Goal: Task Accomplishment & Management: Complete application form

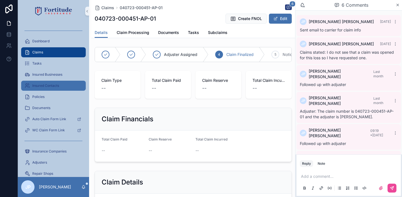
scroll to position [26, 0]
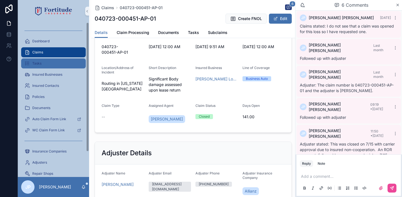
click at [46, 64] on div "Tasks" at bounding box center [53, 63] width 58 height 9
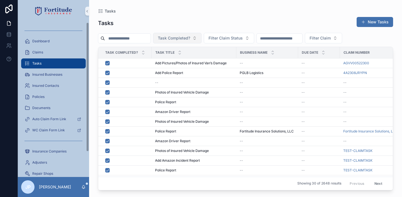
click at [190, 38] on span "Task Completed?" at bounding box center [174, 38] width 32 height 6
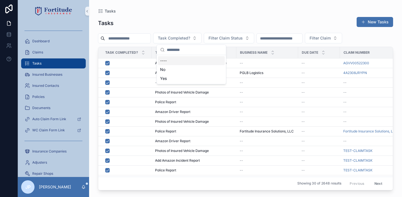
click at [181, 67] on div "No" at bounding box center [191, 69] width 67 height 9
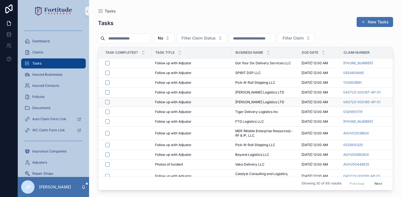
scroll to position [28, 0]
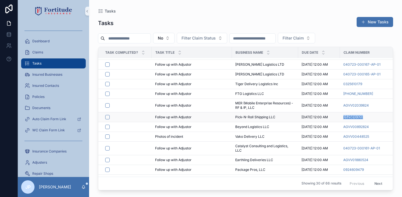
drag, startPoint x: 342, startPoint y: 118, endPoint x: 363, endPoint y: 117, distance: 20.6
click at [363, 117] on td "0525610320" at bounding box center [375, 117] width 71 height 10
copy span "0525610320"
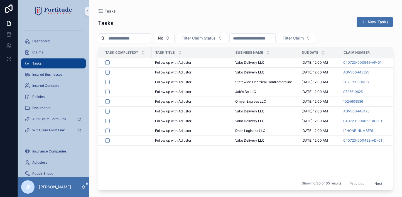
scroll to position [19, 0]
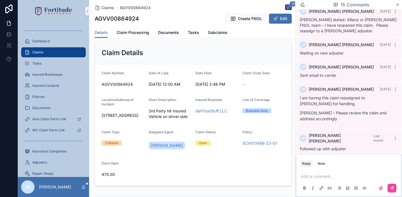
scroll to position [139, 0]
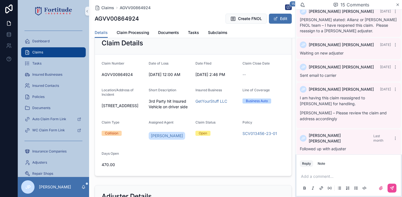
click at [124, 77] on span "AGVV00864924" at bounding box center [123, 75] width 43 height 6
copy span "AGVV00864924"
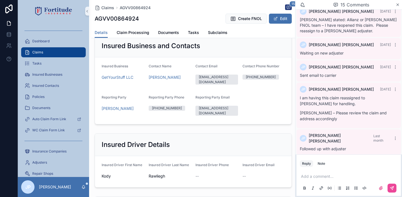
scroll to position [417, 0]
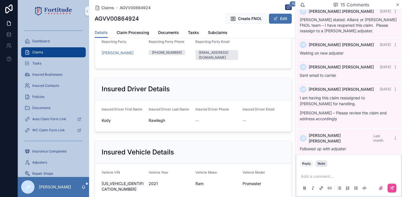
click at [316, 164] on button "Note" at bounding box center [321, 163] width 12 height 7
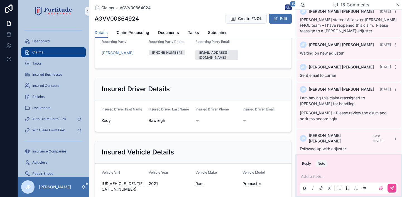
click at [314, 177] on p "scrollable content" at bounding box center [350, 177] width 98 height 6
click at [392, 186] on icon "scrollable content" at bounding box center [392, 188] width 4 height 4
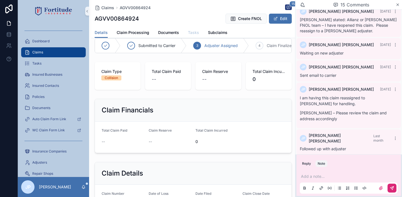
scroll to position [0, 0]
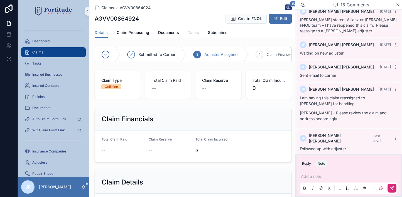
click at [193, 34] on span "Tasks" at bounding box center [193, 33] width 11 height 6
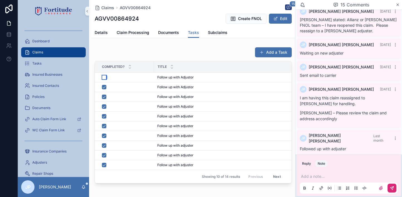
click at [105, 78] on button "scrollable content" at bounding box center [104, 77] width 4 height 4
click at [102, 34] on span "Details" at bounding box center [101, 33] width 13 height 6
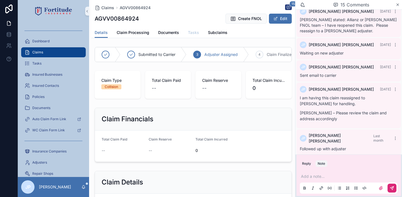
click at [198, 33] on span "Tasks" at bounding box center [193, 33] width 11 height 6
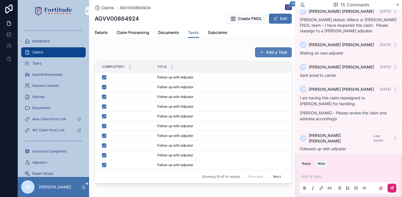
click at [259, 51] on span "scrollable content" at bounding box center [261, 52] width 4 height 4
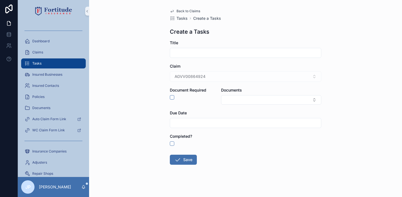
click at [178, 53] on input "scrollable content" at bounding box center [245, 53] width 151 height 8
type input "**********"
click at [203, 121] on input "scrollable content" at bounding box center [245, 123] width 151 height 8
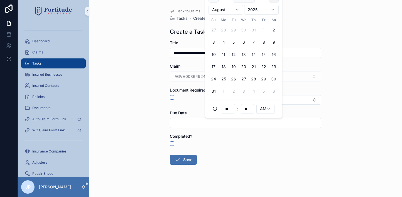
click at [273, 6] on button "scrollable content" at bounding box center [274, 10] width 10 height 10
click at [224, 88] on button "27" at bounding box center [223, 91] width 10 height 10
type input "**********"
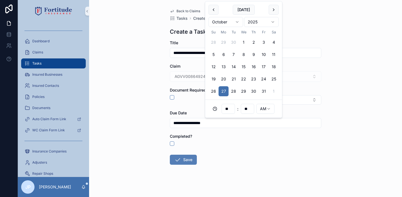
click at [181, 158] on button "Save" at bounding box center [183, 160] width 27 height 10
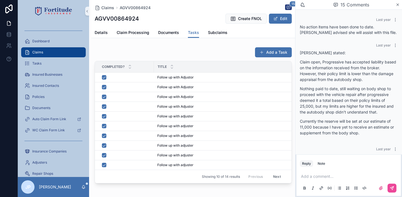
scroll to position [485, 0]
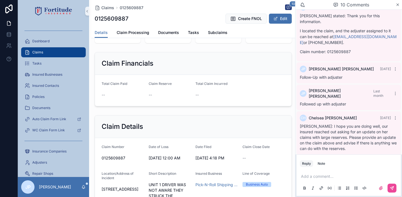
scroll to position [111, 0]
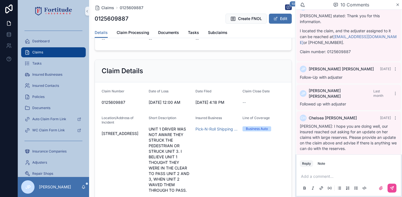
click at [111, 105] on span "0125609887" at bounding box center [123, 103] width 43 height 6
copy span "0125609887"
click at [322, 161] on button "Note" at bounding box center [321, 163] width 12 height 7
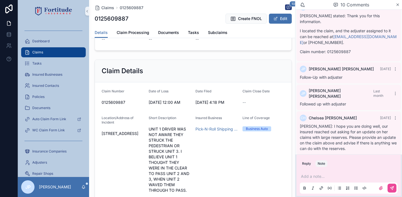
click at [316, 178] on p "scrollable content" at bounding box center [350, 177] width 98 height 6
click at [391, 185] on button "scrollable content" at bounding box center [391, 188] width 9 height 9
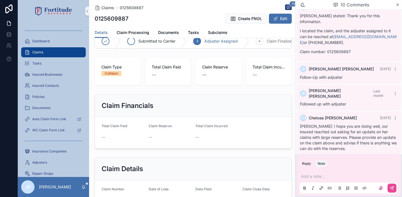
scroll to position [0, 0]
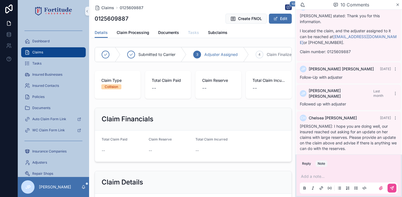
click at [193, 33] on span "Tasks" at bounding box center [193, 33] width 11 height 6
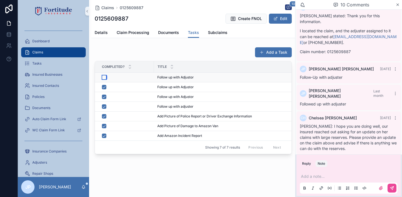
click at [104, 77] on button "scrollable content" at bounding box center [104, 77] width 4 height 4
click at [282, 50] on button "Add a Task" at bounding box center [273, 52] width 37 height 10
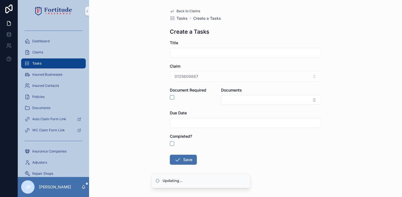
click at [206, 53] on input "scrollable content" at bounding box center [245, 53] width 151 height 8
type input "**********"
click at [208, 124] on input "scrollable content" at bounding box center [245, 123] width 151 height 8
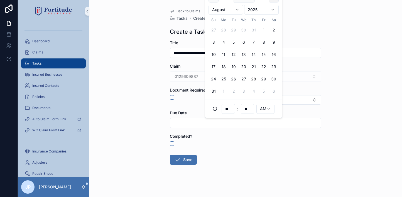
click at [273, 8] on button "scrollable content" at bounding box center [274, 10] width 10 height 10
click at [227, 90] on button "27" at bounding box center [223, 91] width 10 height 10
type input "**********"
click at [155, 141] on div "**********" at bounding box center [245, 98] width 313 height 197
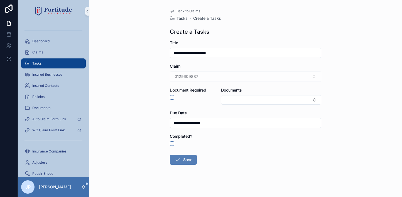
click at [186, 161] on button "Save" at bounding box center [183, 160] width 27 height 10
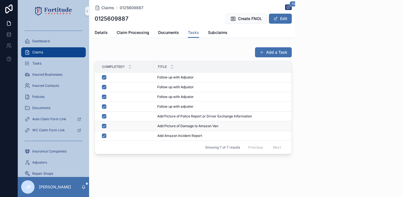
scroll to position [363, 0]
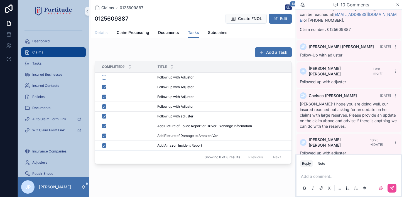
click at [106, 29] on link "Details" at bounding box center [101, 33] width 13 height 11
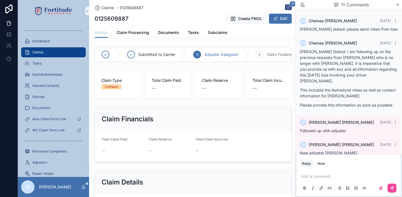
scroll to position [363, 0]
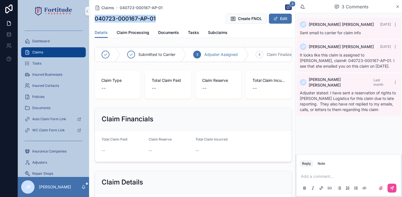
drag, startPoint x: 95, startPoint y: 18, endPoint x: 156, endPoint y: 15, distance: 60.7
click at [156, 15] on div "040723-000167-AP-01 Create FNOL Edit" at bounding box center [193, 18] width 197 height 11
copy h1 "040723-000167-AP-01"
click at [321, 164] on div "Note" at bounding box center [322, 163] width 8 height 4
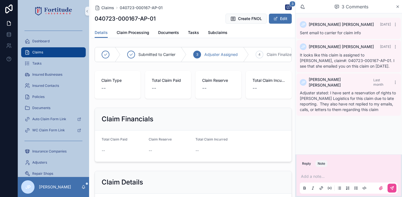
click at [321, 178] on p "scrollable content" at bounding box center [350, 177] width 98 height 6
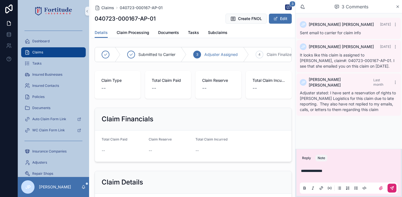
click at [395, 187] on button "scrollable content" at bounding box center [391, 188] width 9 height 9
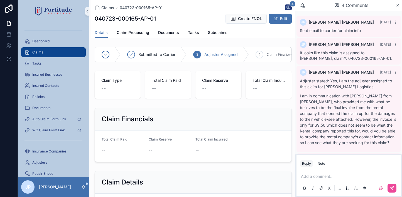
scroll to position [24, 0]
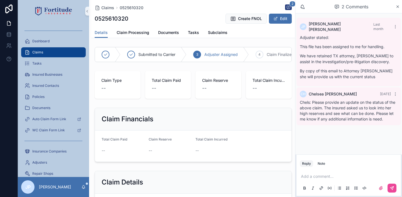
drag, startPoint x: 319, startPoint y: 163, endPoint x: 314, endPoint y: 174, distance: 12.7
click at [320, 163] on div "Note" at bounding box center [322, 163] width 8 height 4
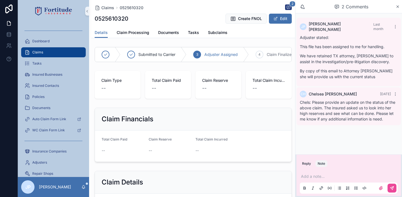
click at [311, 178] on p "scrollable content" at bounding box center [350, 177] width 98 height 6
click at [392, 186] on icon "scrollable content" at bounding box center [392, 188] width 4 height 4
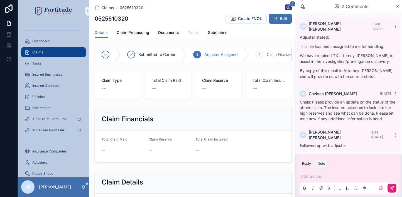
click at [191, 33] on span "Tasks" at bounding box center [193, 33] width 11 height 6
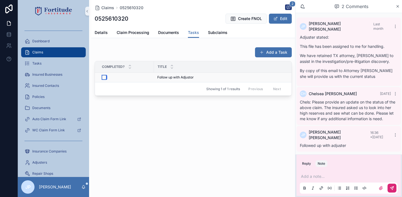
click at [104, 77] on button "scrollable content" at bounding box center [104, 77] width 4 height 4
click at [273, 55] on button "Add a Task" at bounding box center [273, 52] width 37 height 10
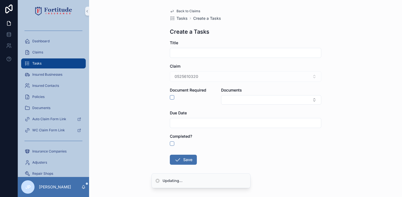
drag, startPoint x: 181, startPoint y: 51, endPoint x: 185, endPoint y: 55, distance: 5.3
click at [181, 51] on input "scrollable content" at bounding box center [245, 53] width 151 height 8
type input "**********"
click at [202, 118] on div "Due Date" at bounding box center [245, 119] width 151 height 18
click at [202, 121] on input "scrollable content" at bounding box center [245, 123] width 151 height 8
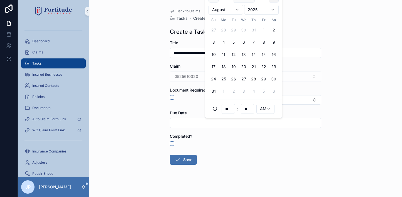
click at [275, 8] on button "scrollable content" at bounding box center [274, 10] width 10 height 10
click at [243, 90] on button "29" at bounding box center [243, 91] width 10 height 10
type input "**********"
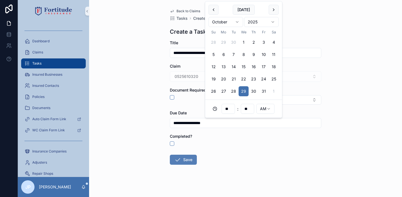
click at [191, 156] on button "Save" at bounding box center [183, 160] width 27 height 10
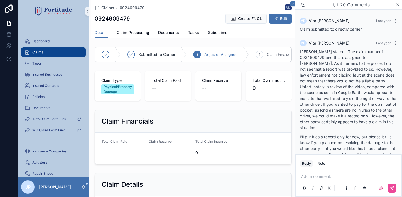
scroll to position [1149, 0]
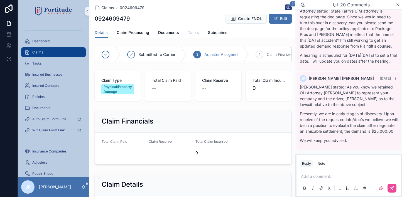
click at [191, 31] on span "Tasks" at bounding box center [193, 33] width 11 height 6
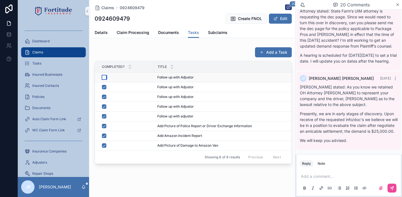
click at [104, 77] on button "scrollable content" at bounding box center [104, 77] width 4 height 4
click at [269, 53] on button "Add a Task" at bounding box center [273, 52] width 37 height 10
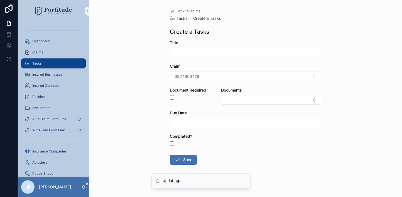
click at [199, 57] on div "scrollable content" at bounding box center [245, 53] width 151 height 10
click at [200, 53] on input "scrollable content" at bounding box center [245, 53] width 151 height 8
type input "**********"
click at [207, 119] on input "scrollable content" at bounding box center [245, 123] width 151 height 8
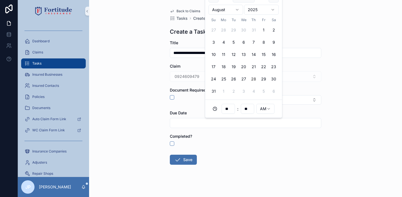
click at [270, 3] on div "August 2025" at bounding box center [243, 10] width 70 height 14
click at [273, 10] on button "scrollable content" at bounding box center [274, 10] width 10 height 10
click at [244, 90] on button "29" at bounding box center [243, 91] width 10 height 10
type input "**********"
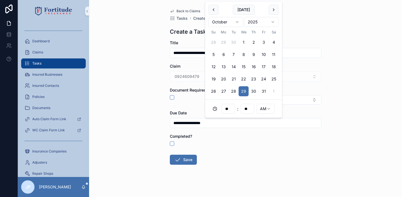
drag, startPoint x: 191, startPoint y: 161, endPoint x: 199, endPoint y: 136, distance: 26.2
click at [191, 160] on button "Save" at bounding box center [183, 160] width 27 height 10
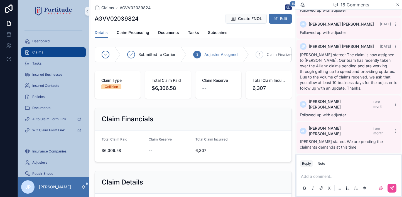
click at [125, 18] on h1 "AGVV02039824" at bounding box center [117, 19] width 44 height 8
copy h1 "AGVV02039824"
click at [321, 166] on button "Note" at bounding box center [321, 163] width 12 height 7
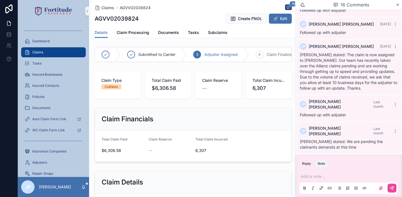
click at [320, 175] on p "scrollable content" at bounding box center [350, 177] width 98 height 6
click at [321, 177] on span "**********" at bounding box center [319, 176] width 37 height 4
drag, startPoint x: 334, startPoint y: 176, endPoint x: 381, endPoint y: 174, distance: 46.5
click at [379, 174] on p "**********" at bounding box center [350, 177] width 98 height 6
click at [390, 186] on icon "scrollable content" at bounding box center [392, 188] width 4 height 4
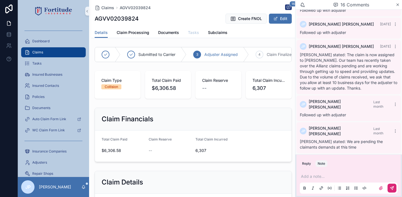
click at [189, 34] on span "Tasks" at bounding box center [193, 33] width 11 height 6
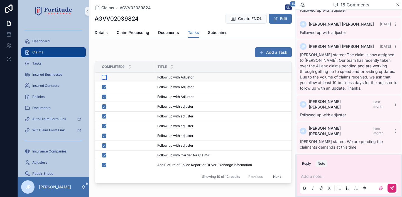
click at [102, 77] on button "scrollable content" at bounding box center [104, 77] width 4 height 4
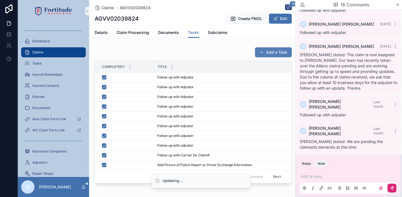
click at [261, 51] on button "Add a Task" at bounding box center [273, 52] width 37 height 10
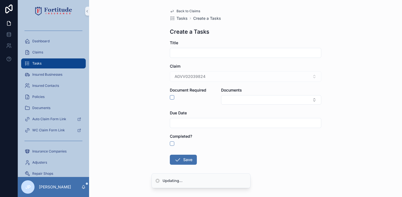
click at [217, 55] on input "scrollable content" at bounding box center [245, 53] width 151 height 8
type input "**********"
click at [203, 127] on div "scrollable content" at bounding box center [245, 123] width 151 height 10
click at [204, 123] on input "scrollable content" at bounding box center [245, 123] width 151 height 8
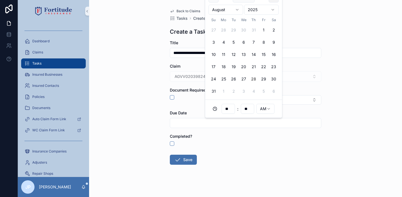
click at [273, 6] on button "scrollable content" at bounding box center [274, 10] width 10 height 10
click at [234, 66] on button "14" at bounding box center [233, 67] width 10 height 10
type input "**********"
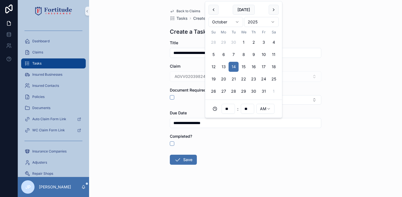
click at [190, 159] on button "Save" at bounding box center [183, 160] width 27 height 10
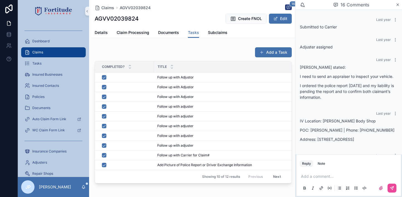
scroll to position [434, 0]
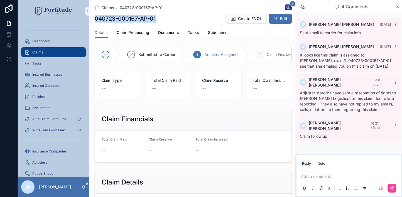
drag, startPoint x: 96, startPoint y: 19, endPoint x: 161, endPoint y: 21, distance: 64.6
click at [161, 21] on div "040723-000167-AP-01 Create FNOL Edit" at bounding box center [193, 18] width 197 height 11
drag, startPoint x: 161, startPoint y: 21, endPoint x: 194, endPoint y: 38, distance: 37.5
click at [191, 33] on span "Tasks" at bounding box center [193, 33] width 11 height 6
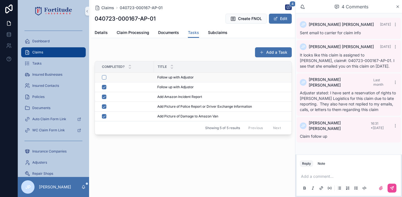
click at [151, 78] on td "scrollable content" at bounding box center [124, 78] width 59 height 10
click at [128, 77] on div "scrollable content" at bounding box center [126, 77] width 48 height 4
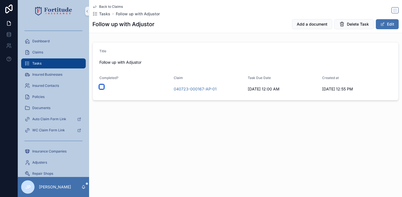
click at [102, 86] on button "scrollable content" at bounding box center [101, 87] width 4 height 4
click at [107, 15] on span "Tasks" at bounding box center [104, 14] width 11 height 6
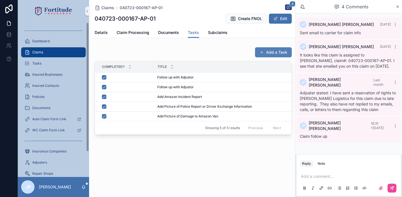
click at [280, 52] on button "Add a Task" at bounding box center [273, 52] width 37 height 10
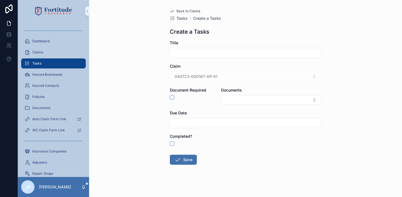
click at [206, 56] on input "scrollable content" at bounding box center [245, 53] width 151 height 8
type input "**********"
click at [202, 122] on input "scrollable content" at bounding box center [245, 123] width 151 height 8
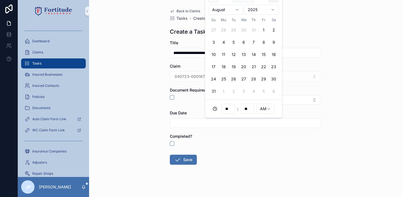
click at [275, 11] on button "scrollable content" at bounding box center [274, 10] width 10 height 10
click at [222, 69] on button "13" at bounding box center [223, 67] width 10 height 10
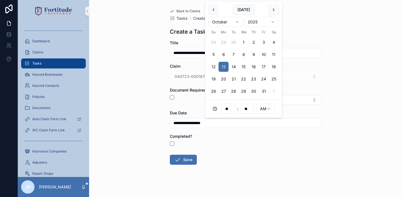
type input "**********"
click at [180, 165] on form "**********" at bounding box center [245, 120] width 151 height 160
click at [179, 161] on button "Save" at bounding box center [183, 160] width 27 height 10
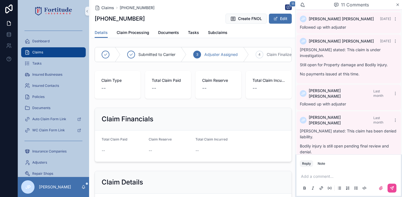
scroll to position [0, 69]
click at [190, 31] on span "Tasks" at bounding box center [193, 33] width 11 height 6
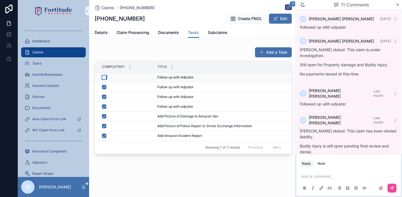
click at [104, 77] on button "scrollable content" at bounding box center [104, 77] width 4 height 4
click at [104, 33] on span "Details" at bounding box center [101, 33] width 13 height 6
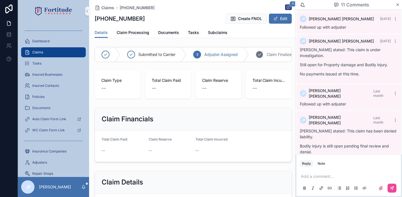
click at [273, 54] on span "Claim Finalized" at bounding box center [280, 55] width 27 height 6
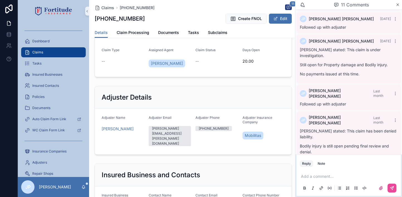
click at [281, 18] on button "Edit" at bounding box center [280, 19] width 23 height 10
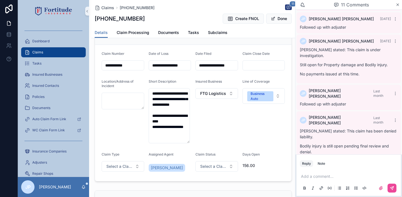
scroll to position [141, 0]
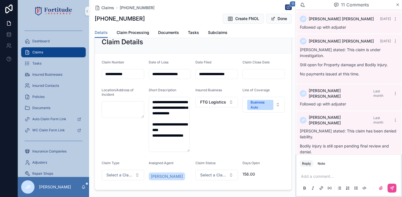
click at [255, 78] on input "scrollable content" at bounding box center [264, 74] width 42 height 8
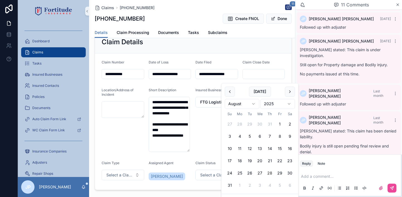
click at [212, 136] on div "Insured Business FTG Logistics LLC" at bounding box center [216, 120] width 43 height 64
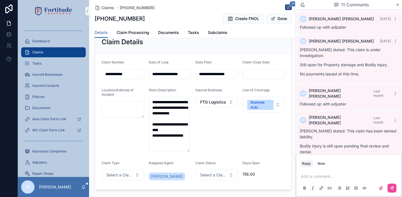
click at [214, 183] on div "Claim Status Select a Claim Status" at bounding box center [216, 172] width 43 height 22
click at [215, 178] on span "Select a Claim Status" at bounding box center [213, 175] width 26 height 6
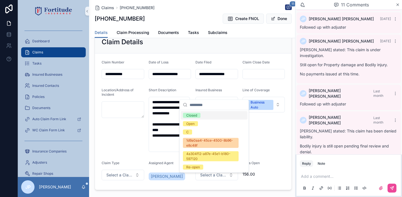
click at [196, 114] on div "Closed" at bounding box center [191, 115] width 11 height 5
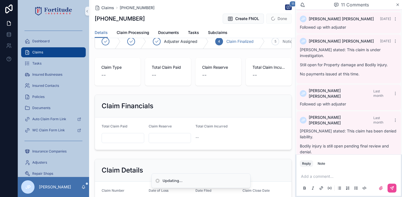
scroll to position [0, 0]
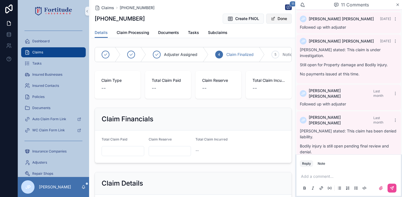
type input "**********"
drag, startPoint x: 274, startPoint y: 19, endPoint x: 254, endPoint y: 13, distance: 20.3
click at [273, 19] on button "Done" at bounding box center [279, 19] width 26 height 10
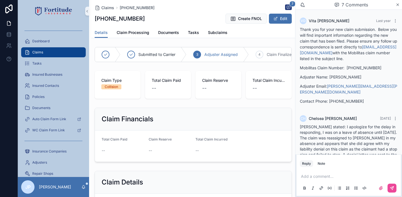
scroll to position [203, 0]
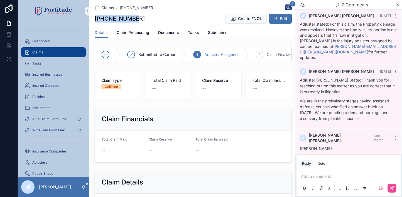
drag, startPoint x: 94, startPoint y: 19, endPoint x: 135, endPoint y: 18, distance: 40.9
click at [135, 18] on div "Claims [PHONE_NUMBER] 7 24-01-719988 Create FNOL Edit Details Details Claim Pro…" at bounding box center [193, 19] width 204 height 38
copy h1 "[PHONE_NUMBER]"
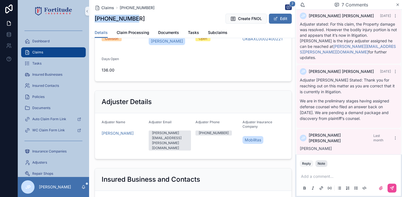
click at [324, 164] on div "Note" at bounding box center [322, 163] width 8 height 4
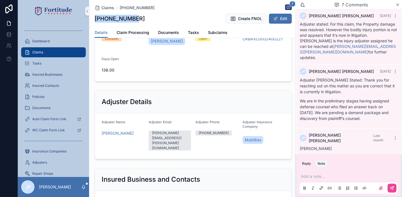
click at [317, 163] on button "Note" at bounding box center [321, 163] width 12 height 7
click at [319, 164] on div "Note" at bounding box center [322, 163] width 8 height 4
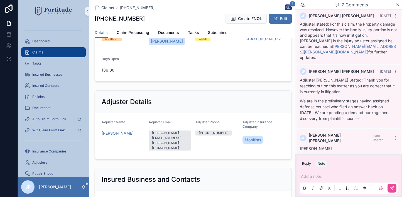
click at [315, 177] on p "scrollable content" at bounding box center [350, 177] width 98 height 6
click at [393, 188] on icon "scrollable content" at bounding box center [392, 188] width 4 height 4
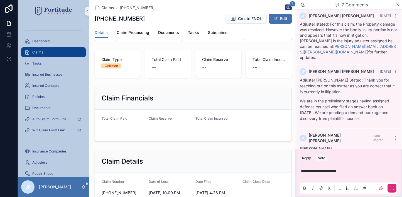
scroll to position [0, 0]
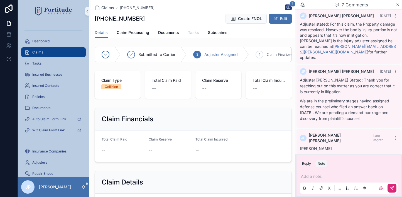
click at [195, 30] on span "Tasks" at bounding box center [193, 33] width 11 height 6
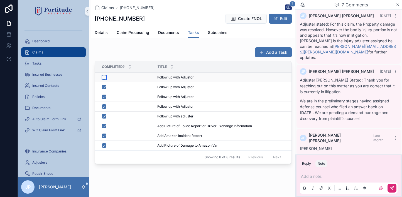
click at [104, 77] on button "scrollable content" at bounding box center [104, 77] width 4 height 4
click at [277, 50] on button "Add a Task" at bounding box center [273, 52] width 37 height 10
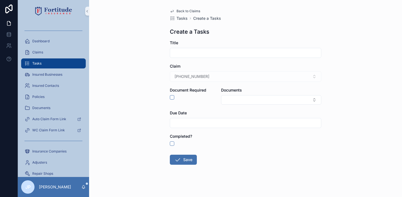
click at [191, 52] on input "scrollable content" at bounding box center [245, 53] width 151 height 8
type input "**********"
click at [192, 122] on input "scrollable content" at bounding box center [245, 123] width 151 height 8
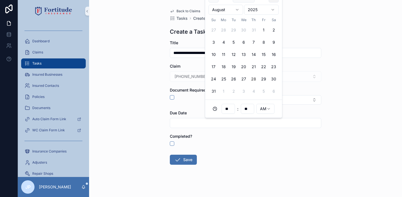
click at [270, 12] on button "scrollable content" at bounding box center [274, 10] width 10 height 10
click at [223, 75] on button "20" at bounding box center [223, 79] width 10 height 10
type input "**********"
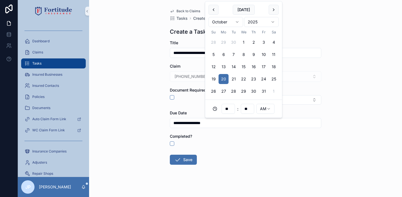
click at [175, 166] on form "**********" at bounding box center [245, 120] width 151 height 160
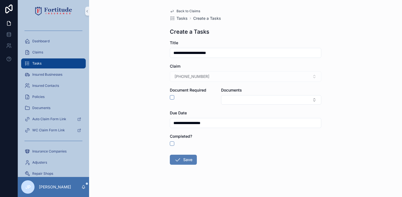
click at [177, 163] on span "scrollable content" at bounding box center [177, 159] width 7 height 7
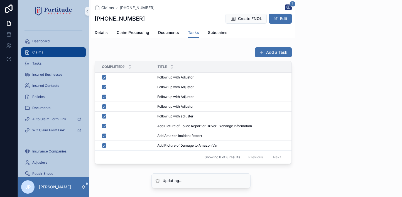
scroll to position [225, 0]
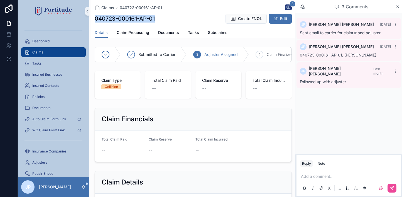
drag, startPoint x: 95, startPoint y: 18, endPoint x: 159, endPoint y: 14, distance: 64.4
click at [159, 14] on div "040723-000161-AP-01 Create FNOL Edit" at bounding box center [193, 18] width 197 height 11
copy h1 "040723-000161-AP-01"
click at [322, 163] on div "Note" at bounding box center [322, 163] width 8 height 4
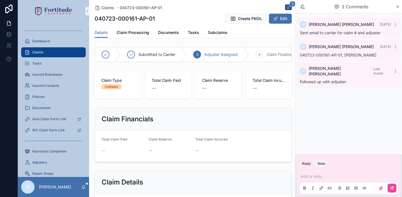
click at [321, 180] on div "Add a note..." at bounding box center [349, 181] width 98 height 23
click at [324, 174] on p "scrollable content" at bounding box center [350, 177] width 98 height 6
click at [387, 189] on div "scrollable content" at bounding box center [385, 188] width 22 height 9
click at [194, 31] on span "Tasks" at bounding box center [193, 33] width 11 height 6
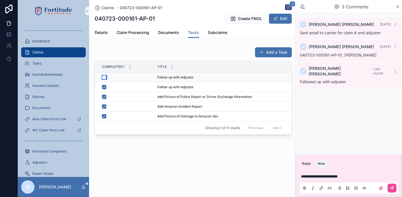
click at [102, 77] on button "scrollable content" at bounding box center [104, 77] width 4 height 4
click at [282, 52] on button "Add a Task" at bounding box center [273, 52] width 37 height 10
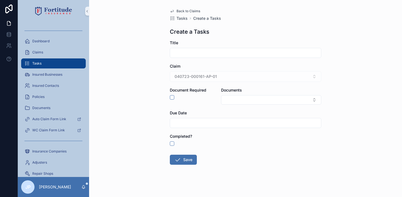
click at [203, 54] on input "scrollable content" at bounding box center [245, 53] width 151 height 8
type input "**********"
click at [219, 124] on input "scrollable content" at bounding box center [245, 123] width 151 height 8
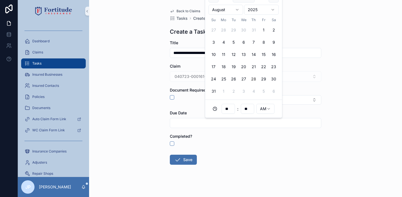
click at [273, 9] on button "scrollable content" at bounding box center [274, 10] width 10 height 10
click at [220, 56] on button "6" at bounding box center [223, 55] width 10 height 10
type input "**********"
click at [173, 166] on form "**********" at bounding box center [245, 120] width 151 height 160
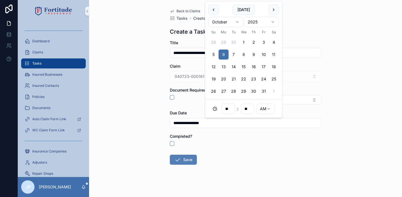
click at [175, 160] on icon "scrollable content" at bounding box center [177, 159] width 7 height 7
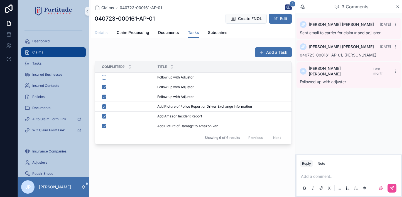
click at [98, 31] on span "Details" at bounding box center [101, 33] width 13 height 6
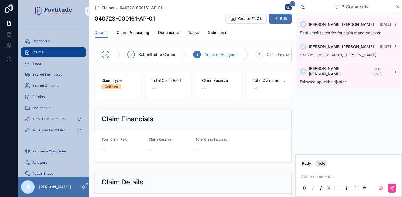
click at [325, 164] on div "Note" at bounding box center [322, 163] width 8 height 4
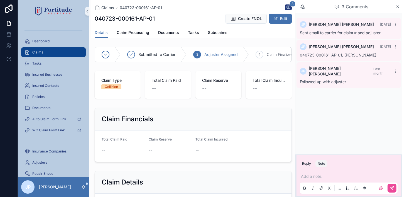
click at [319, 174] on p "scrollable content" at bounding box center [350, 177] width 98 height 6
click at [399, 188] on div "**********" at bounding box center [348, 182] width 104 height 28
click at [394, 188] on button "scrollable content" at bounding box center [391, 188] width 9 height 9
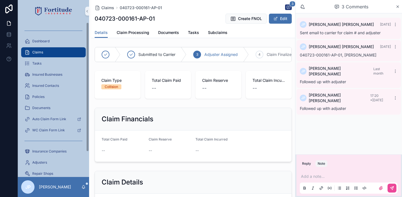
click at [61, 49] on div "Claims" at bounding box center [53, 52] width 58 height 9
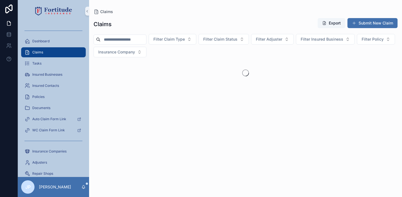
click at [59, 52] on div "Claims" at bounding box center [53, 52] width 58 height 9
click at [67, 53] on div "Claims" at bounding box center [53, 52] width 58 height 9
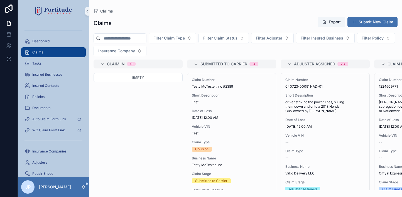
click at [138, 37] on input "scrollable content" at bounding box center [123, 39] width 46 height 8
paste input "**********"
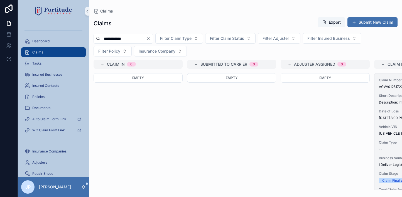
type input "**********"
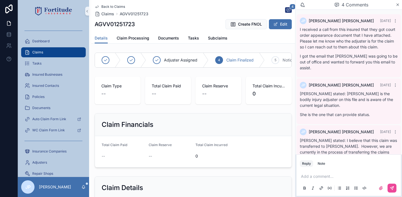
scroll to position [125, 0]
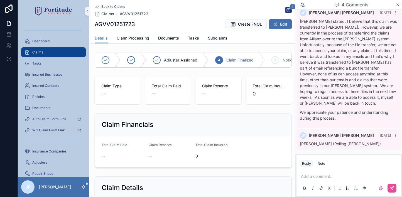
click at [320, 176] on p "scrollable content" at bounding box center [350, 177] width 98 height 6
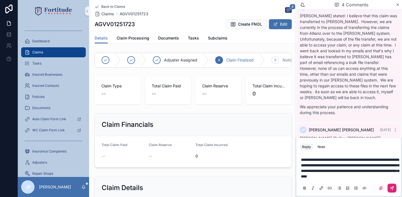
click at [393, 189] on icon "scrollable content" at bounding box center [392, 188] width 4 height 4
